Goal: Task Accomplishment & Management: Manage account settings

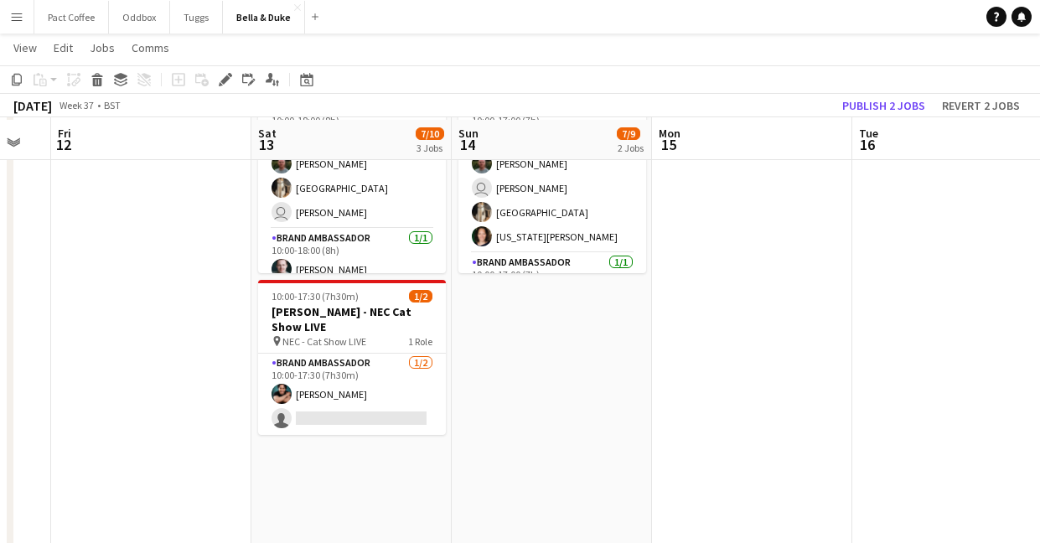
scroll to position [545, 0]
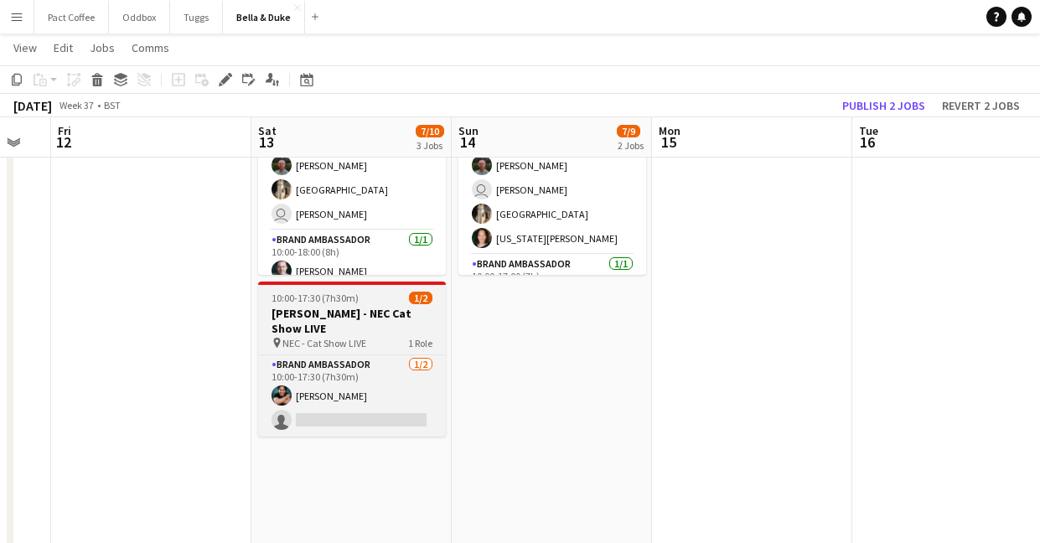
click at [360, 292] on div "10:00-17:30 (7h30m) 1/2" at bounding box center [352, 298] width 188 height 13
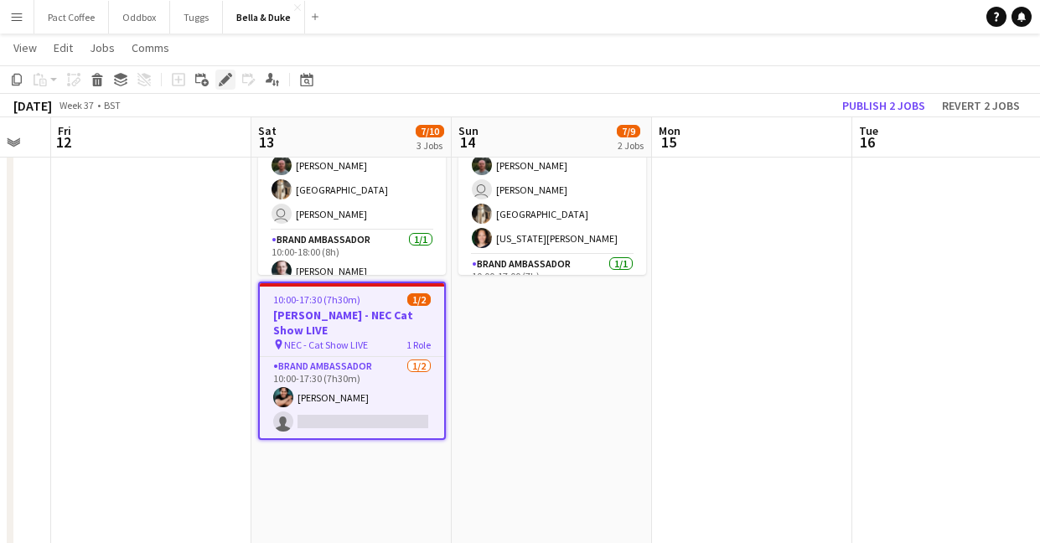
click at [216, 78] on div "Edit" at bounding box center [225, 80] width 20 height 20
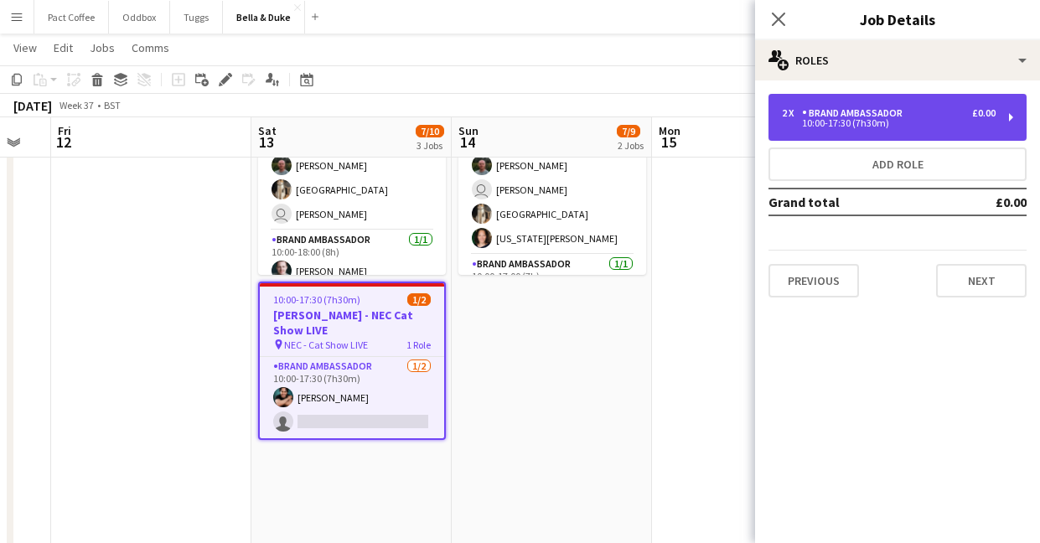
click at [859, 132] on div "2 x Brand Ambassador £0.00 10:00-17:30 (7h30m)" at bounding box center [897, 117] width 258 height 47
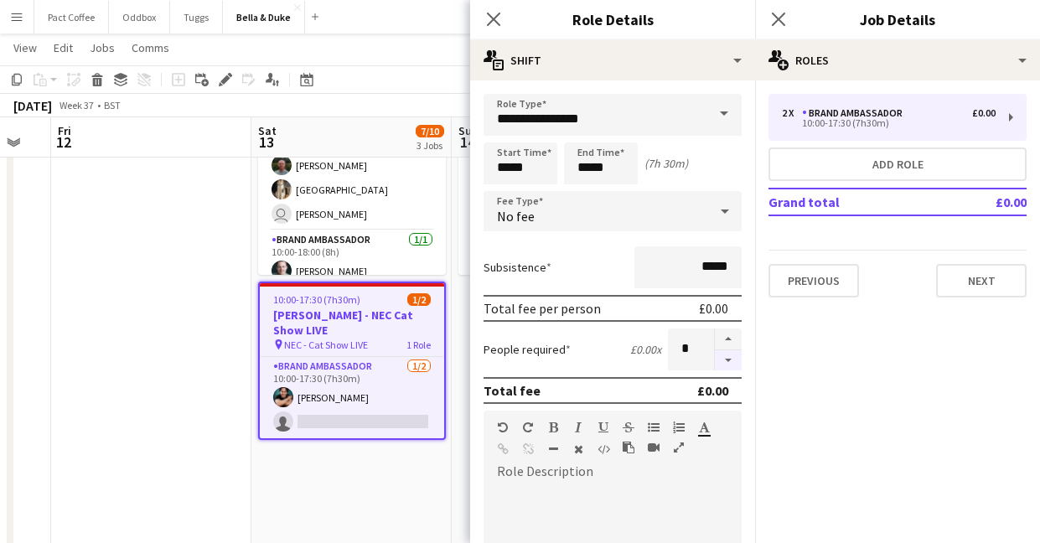
click at [737, 368] on button "button" at bounding box center [728, 360] width 27 height 21
type input "*"
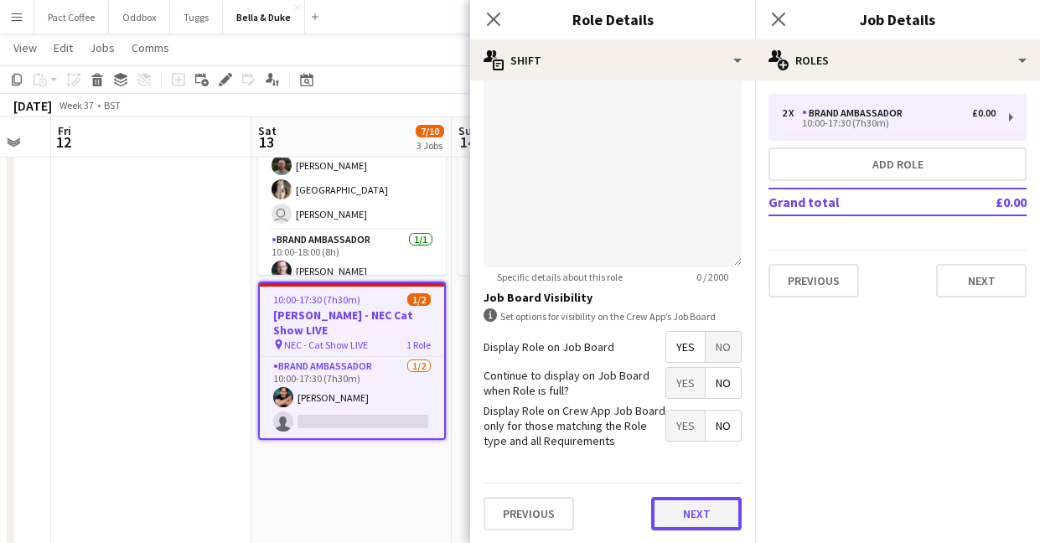
click at [698, 514] on button "Next" at bounding box center [696, 514] width 90 height 34
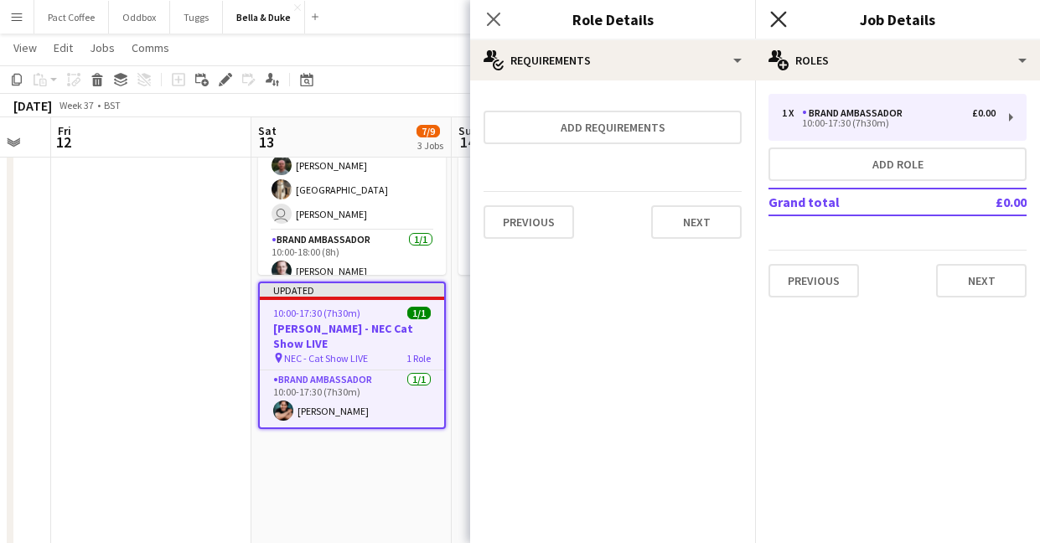
click at [777, 20] on icon at bounding box center [778, 19] width 16 height 16
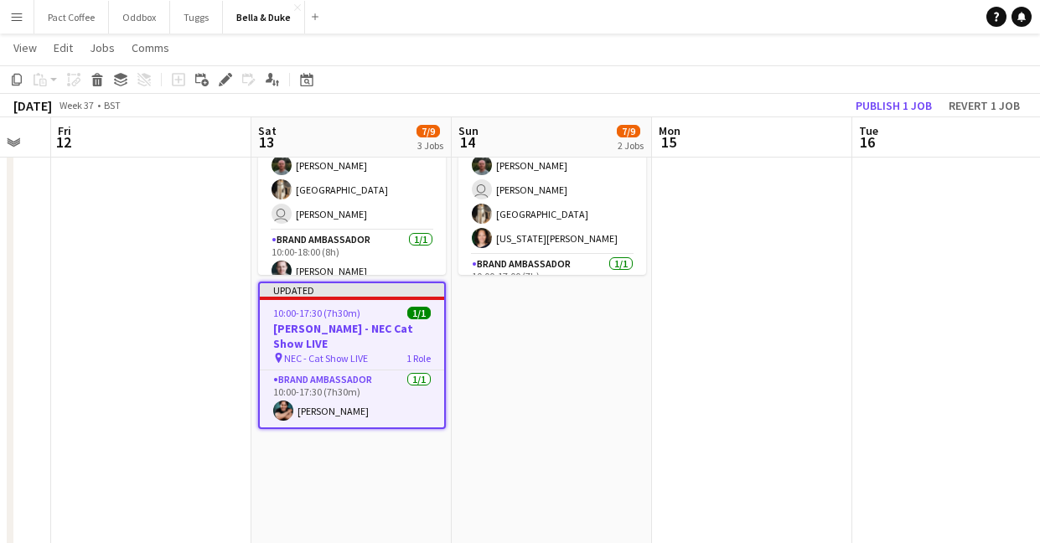
click at [147, 297] on app-date-cell at bounding box center [151, 323] width 200 height 1206
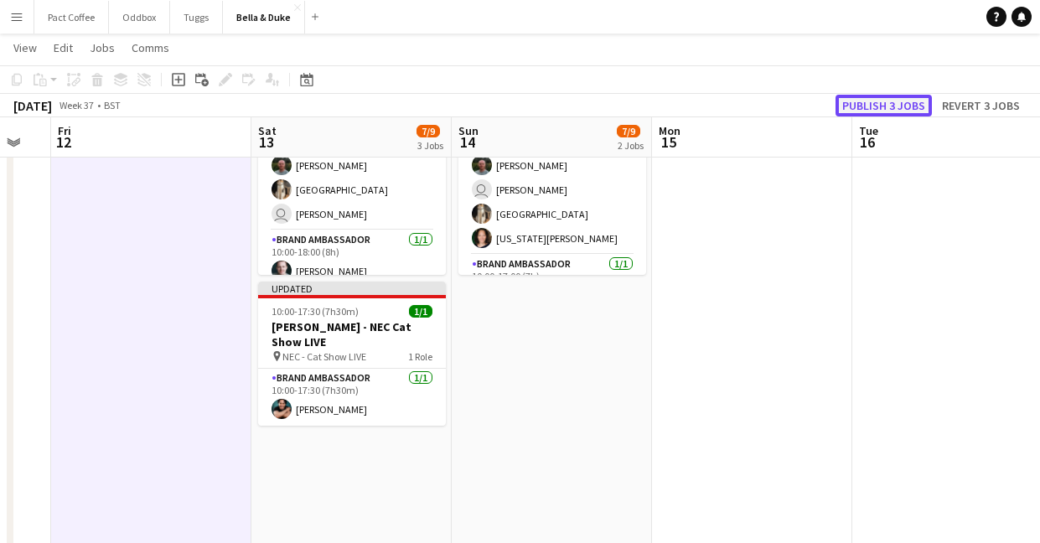
click at [870, 112] on button "Publish 3 jobs" at bounding box center [883, 106] width 96 height 22
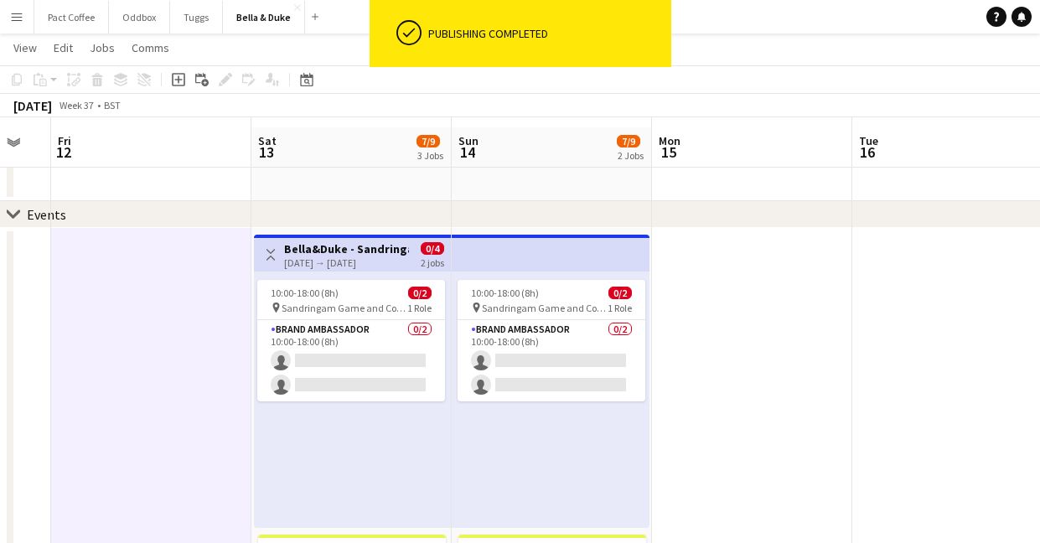
scroll to position [54, 0]
